Goal: Task Accomplishment & Management: Use online tool/utility

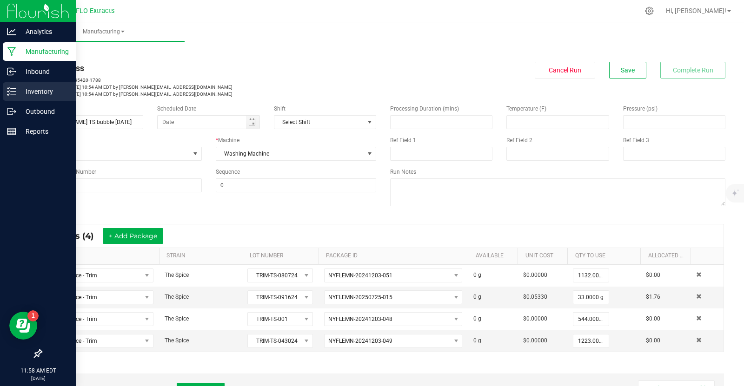
click at [43, 100] on div "Inventory" at bounding box center [39, 91] width 73 height 19
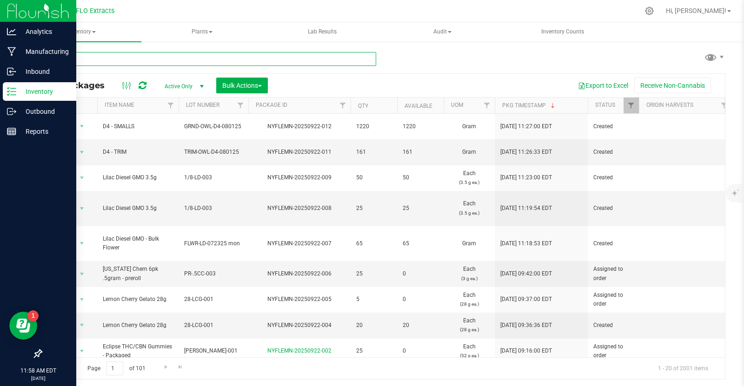
click at [119, 61] on input "text" at bounding box center [208, 59] width 335 height 14
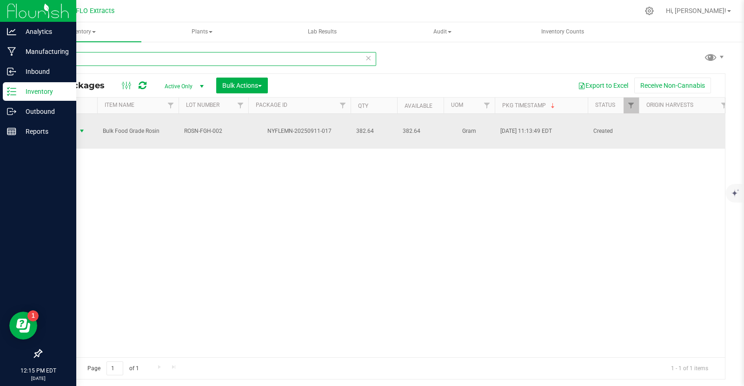
type input "911-017"
click at [83, 131] on span "select" at bounding box center [81, 130] width 7 height 7
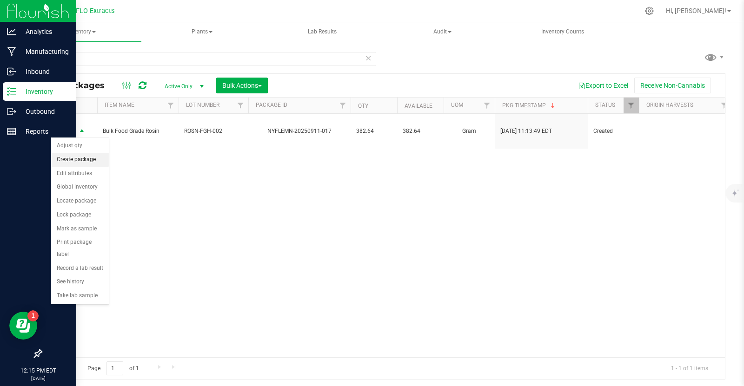
click at [88, 161] on li "Create package" at bounding box center [80, 160] width 58 height 14
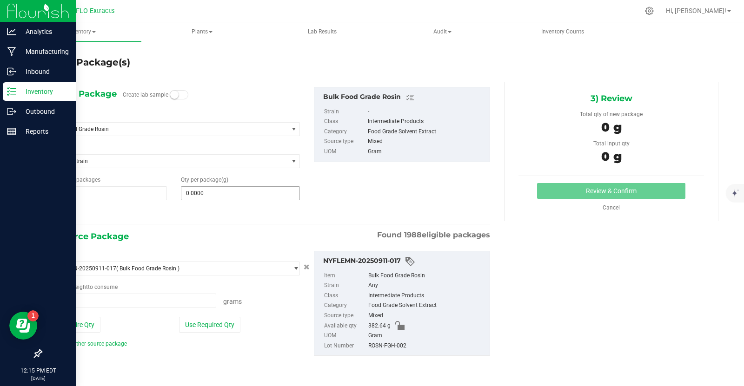
click at [217, 196] on input "0.0000" at bounding box center [240, 193] width 118 height 13
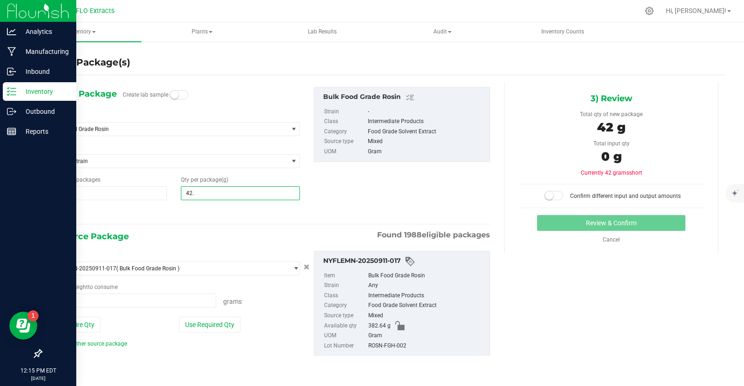
type input "42.5"
click at [191, 322] on button "Use Required Qty" at bounding box center [209, 325] width 61 height 16
type input "42.5000"
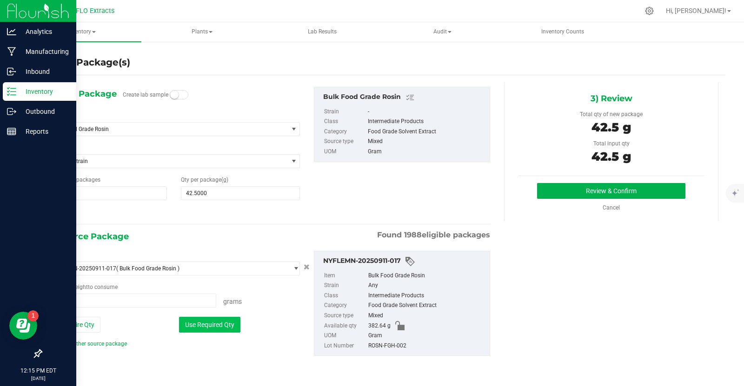
type input "42.5000 g"
click at [584, 186] on button "Review & Confirm" at bounding box center [611, 191] width 148 height 16
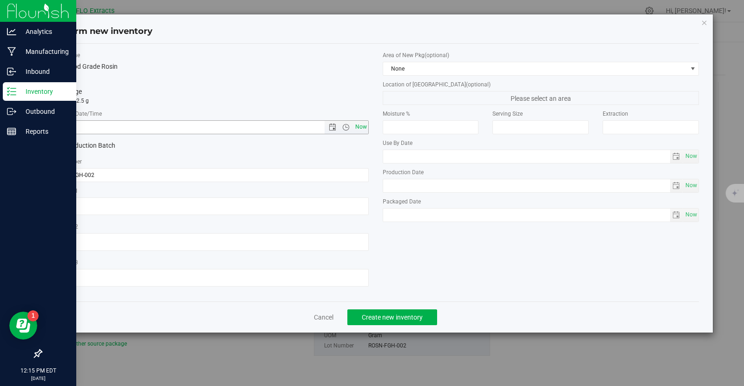
click at [361, 124] on span "Now" at bounding box center [361, 126] width 16 height 13
type input "[DATE] 12:15 PM"
click at [387, 316] on span "Create new inventory" at bounding box center [392, 317] width 61 height 7
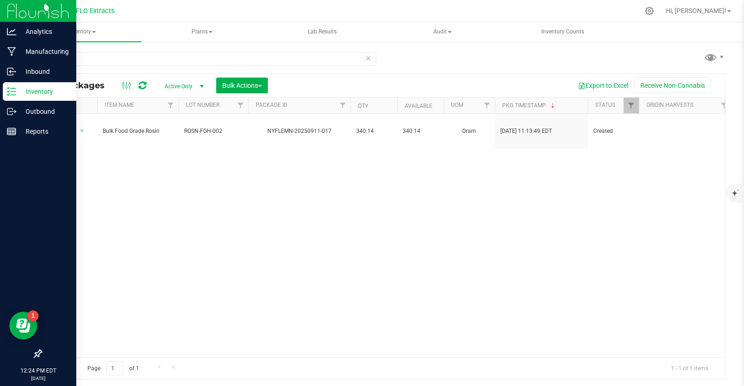
click at [387, 316] on div "Action Action Adjust qty Create package Edit attributes Global inventory Locate…" at bounding box center [382, 236] width 683 height 244
